Goal: Information Seeking & Learning: Learn about a topic

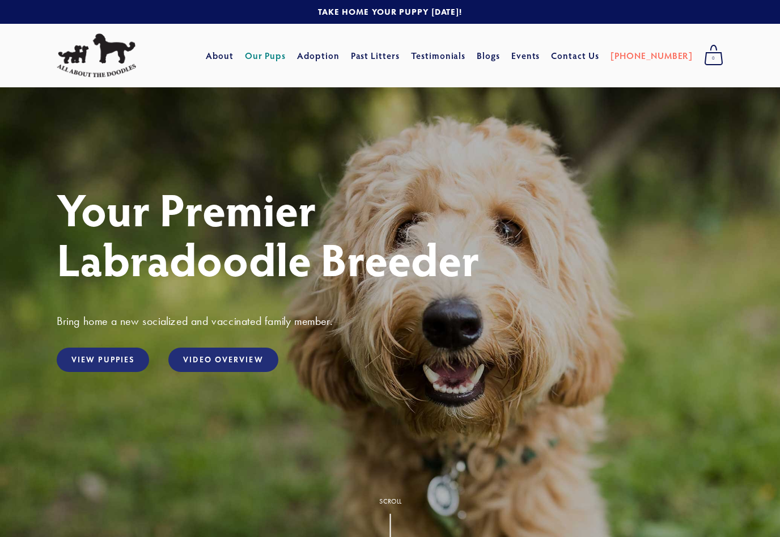
click at [286, 61] on link "Our Pups" at bounding box center [265, 55] width 41 height 20
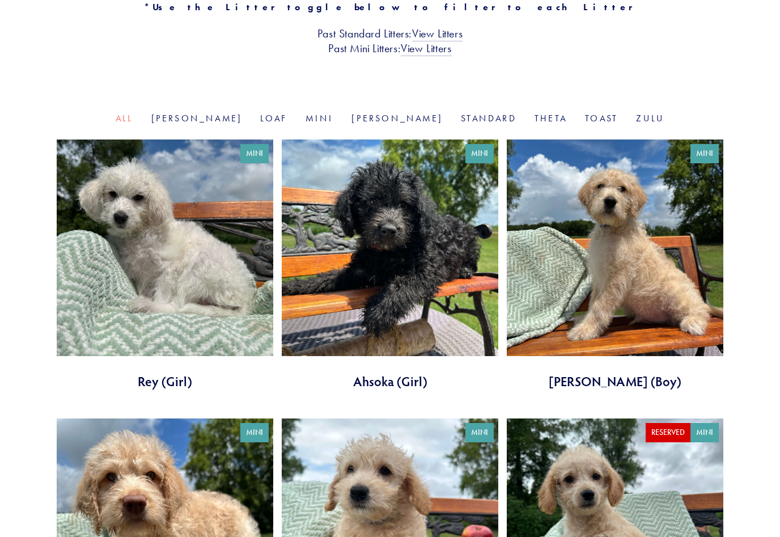
scroll to position [307, 0]
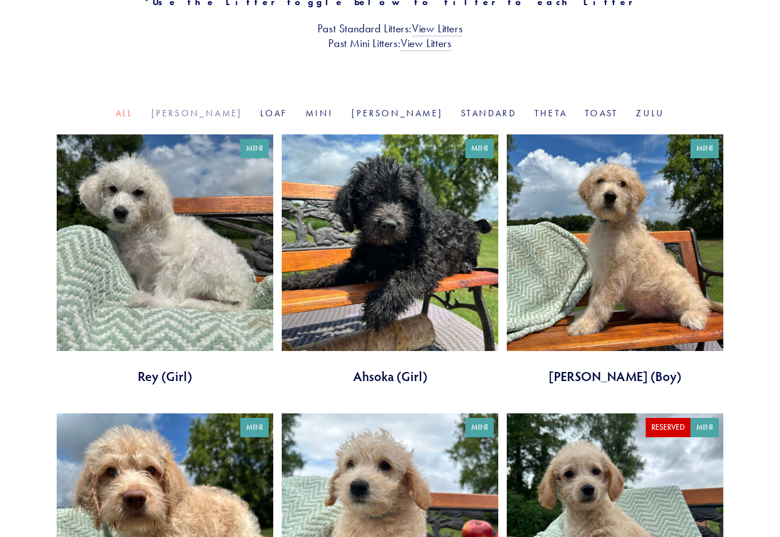
click at [225, 116] on link "Goldie" at bounding box center [196, 113] width 91 height 11
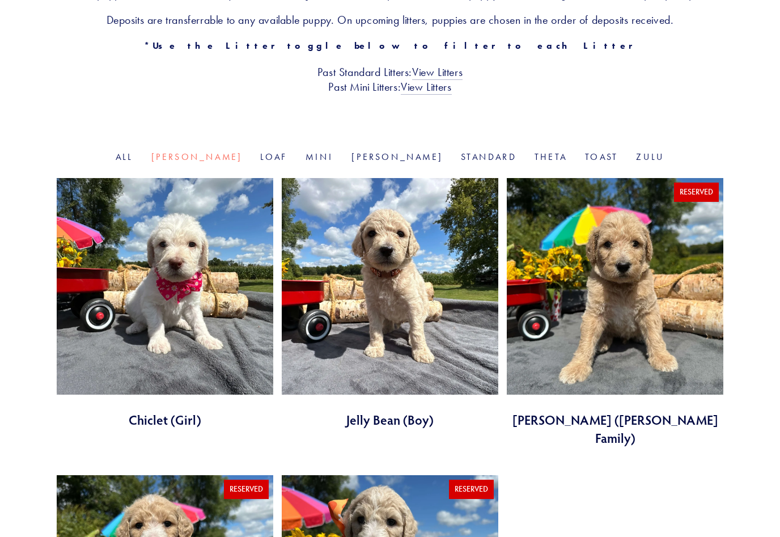
scroll to position [251, 0]
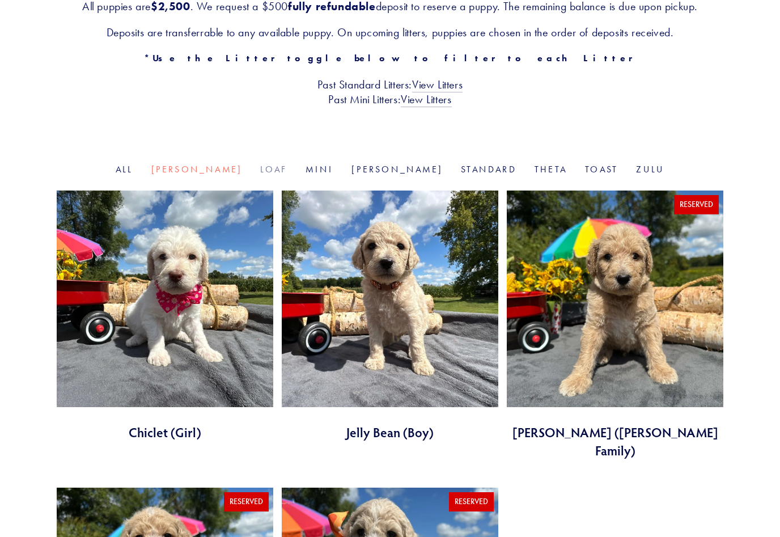
click at [279, 173] on link "Loaf" at bounding box center [273, 169] width 27 height 11
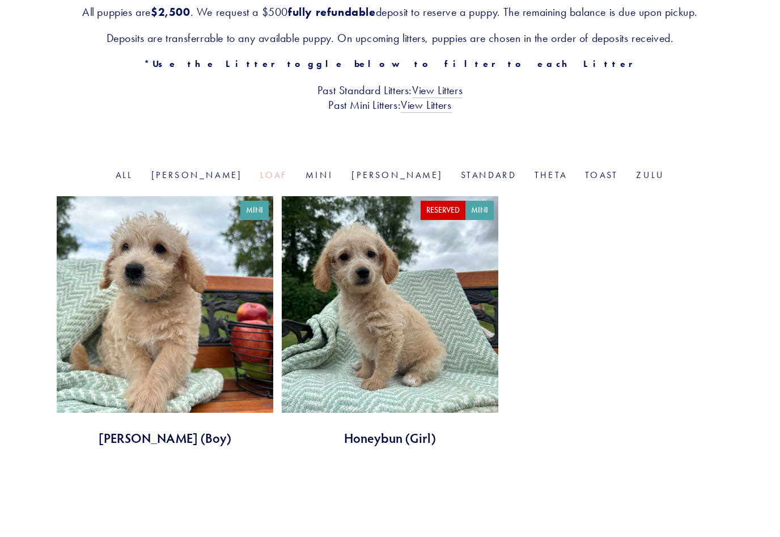
scroll to position [249, 0]
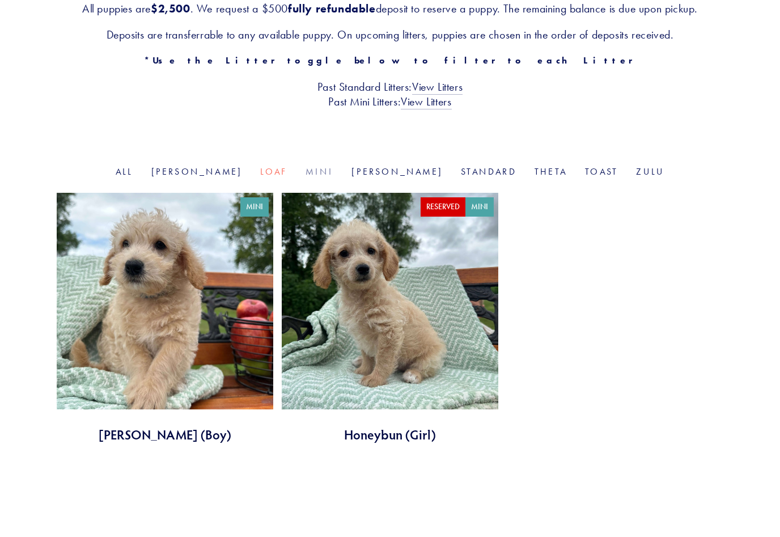
click at [329, 168] on link "Mini" at bounding box center [320, 171] width 28 height 11
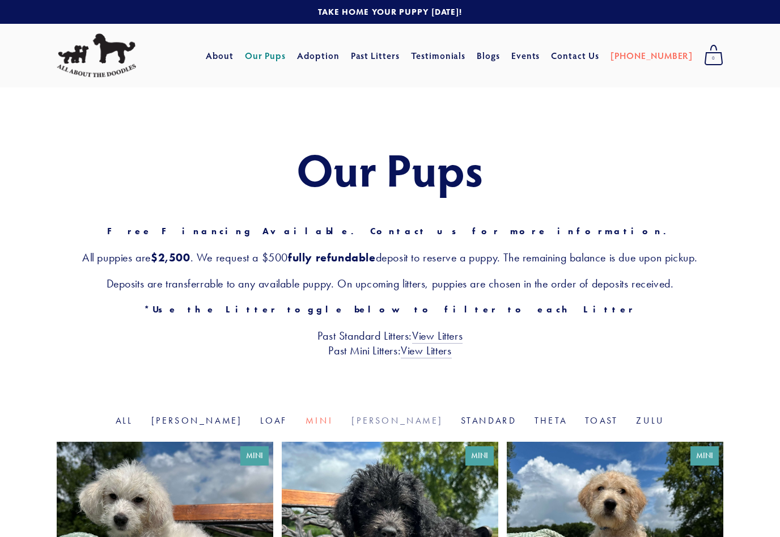
click at [386, 420] on link "[PERSON_NAME]" at bounding box center [396, 420] width 91 height 11
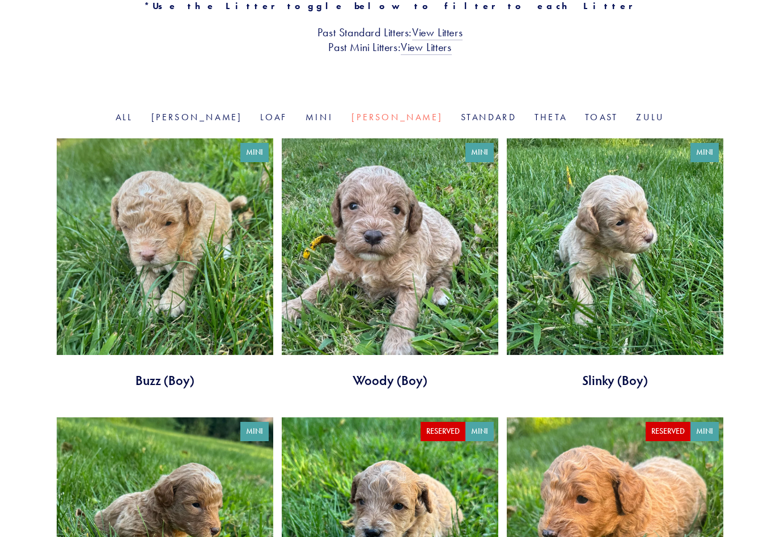
scroll to position [304, 0]
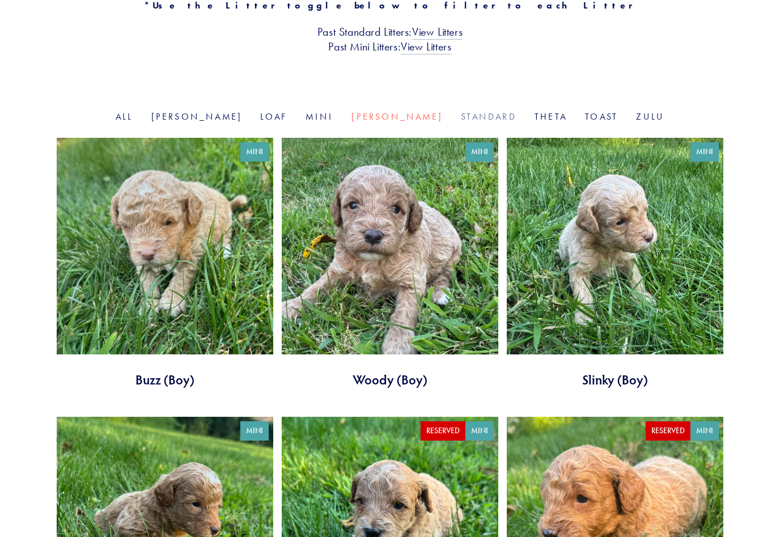
click at [461, 111] on link "Standard" at bounding box center [489, 116] width 56 height 11
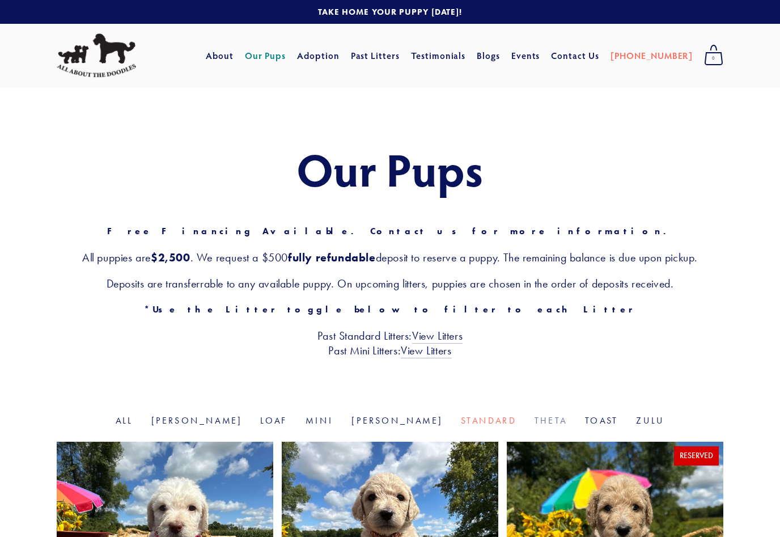
click at [535, 421] on link "Theta" at bounding box center [551, 420] width 32 height 11
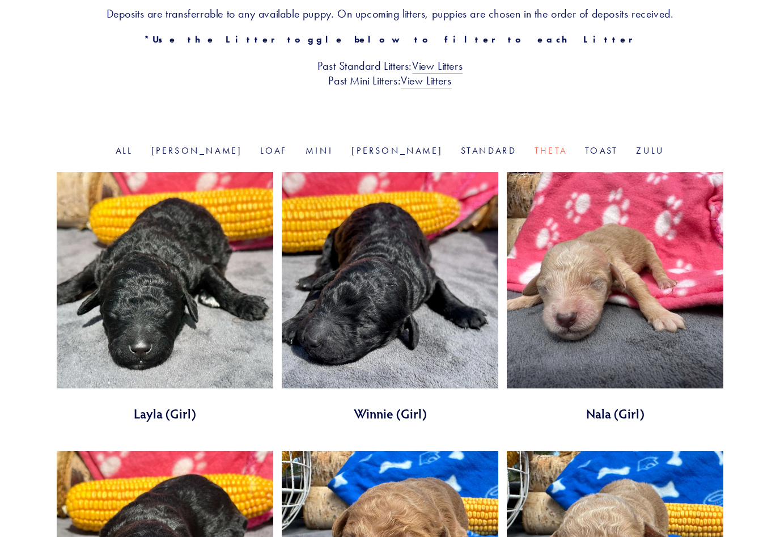
scroll to position [287, 0]
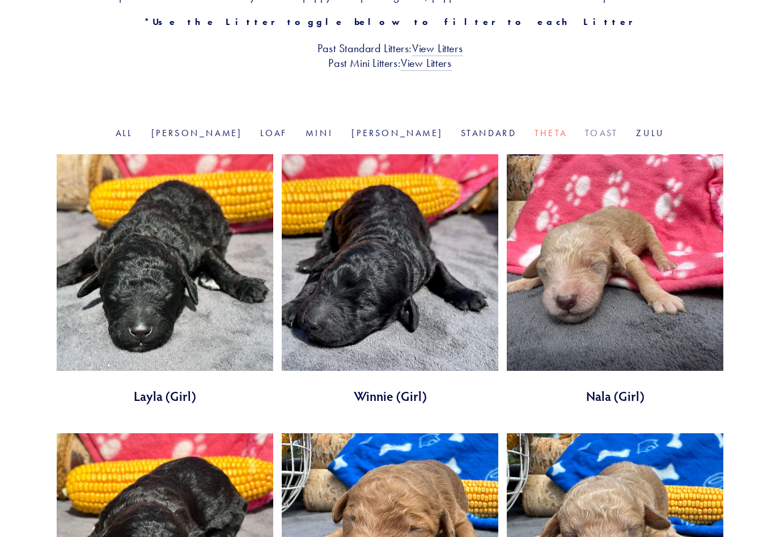
click at [585, 133] on link "Toast" at bounding box center [601, 133] width 33 height 11
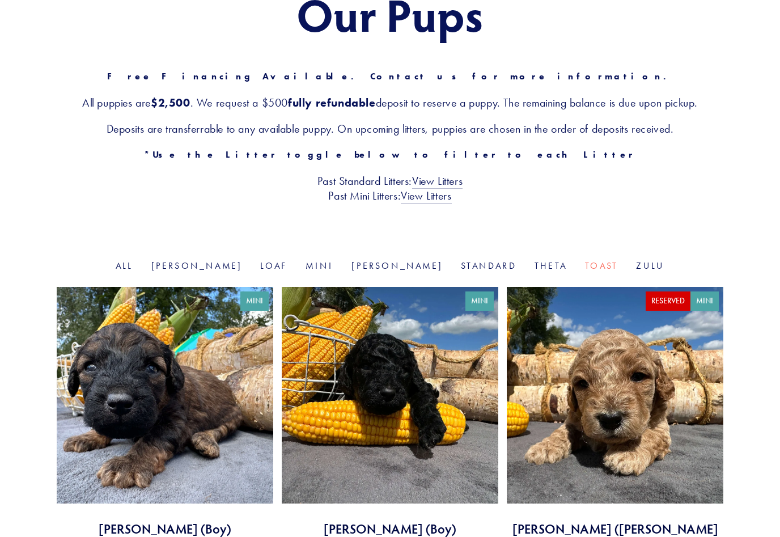
scroll to position [153, 0]
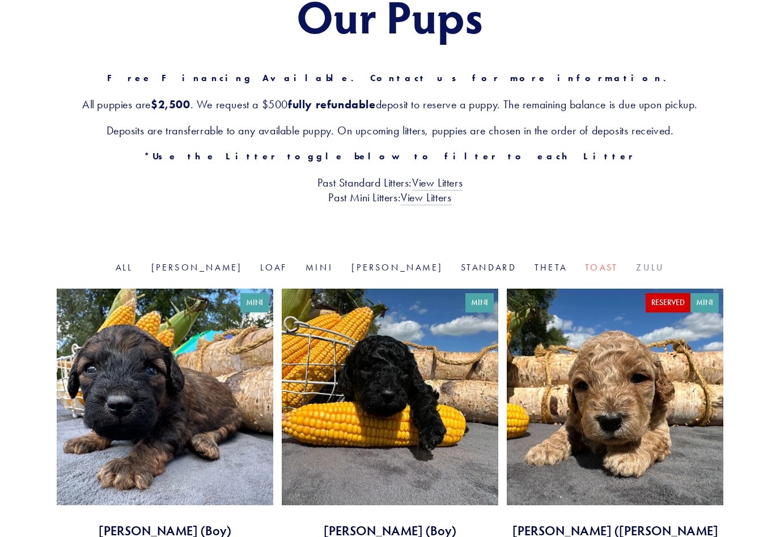
click at [636, 267] on link "Zulu" at bounding box center [650, 267] width 28 height 11
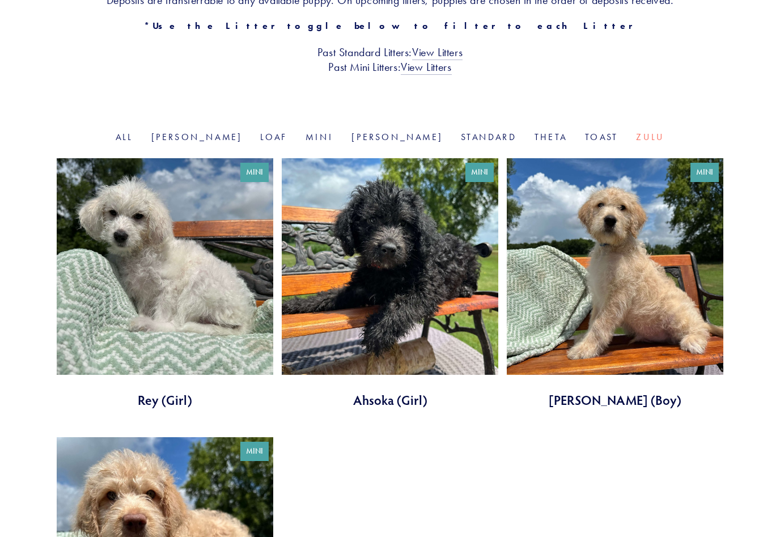
scroll to position [280, 0]
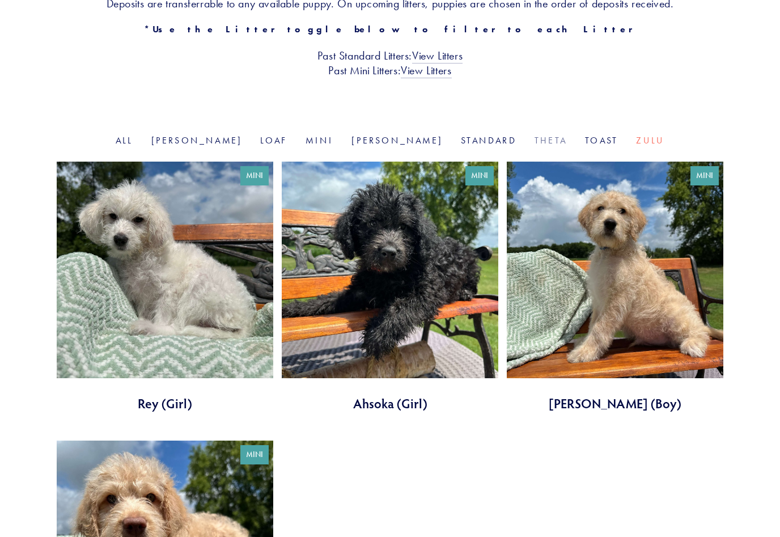
click at [535, 137] on link "Theta" at bounding box center [551, 140] width 32 height 11
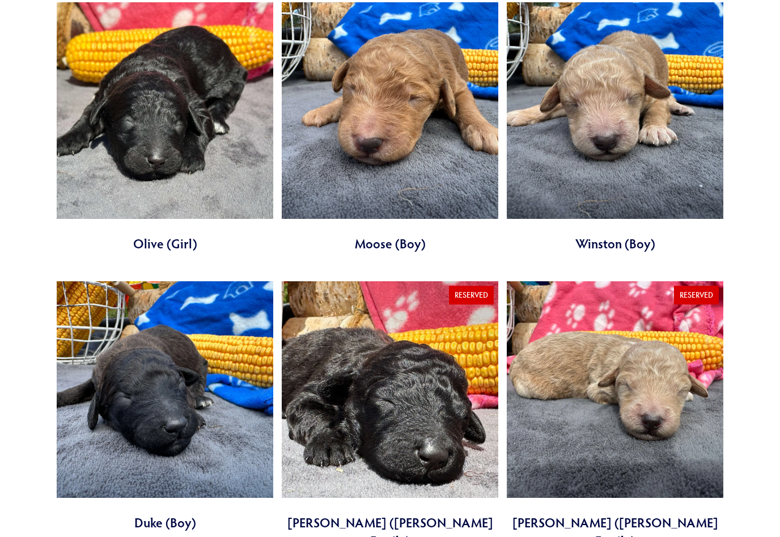
scroll to position [718, 0]
click at [425, 388] on link at bounding box center [390, 415] width 217 height 269
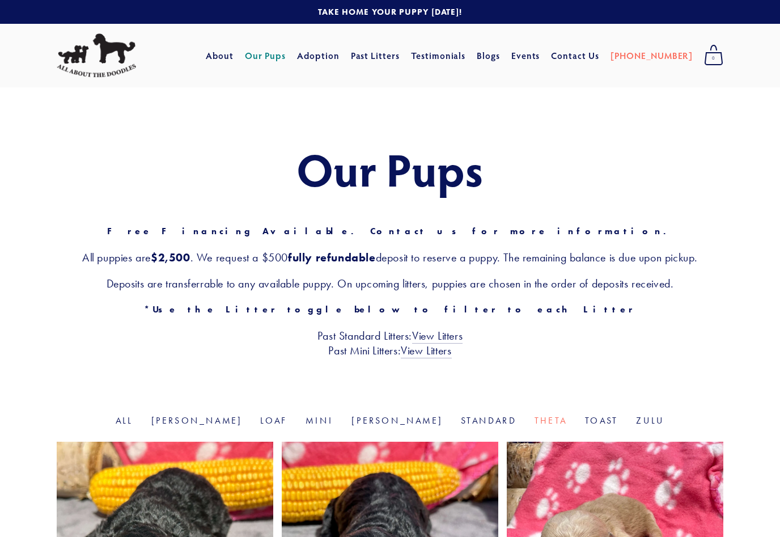
scroll to position [0, 0]
